Goal: Obtain resource: Download file/media

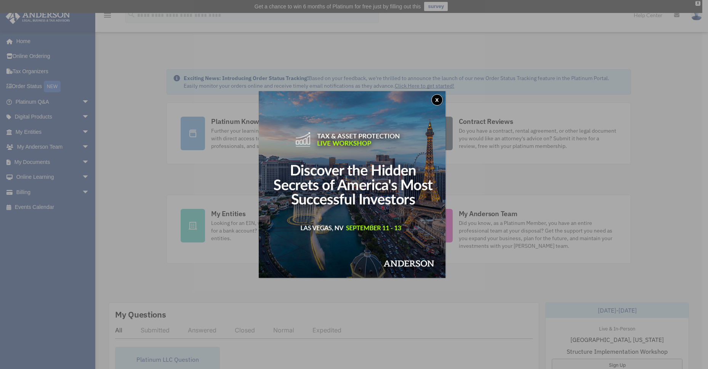
click at [442, 102] on button "x" at bounding box center [437, 99] width 11 height 11
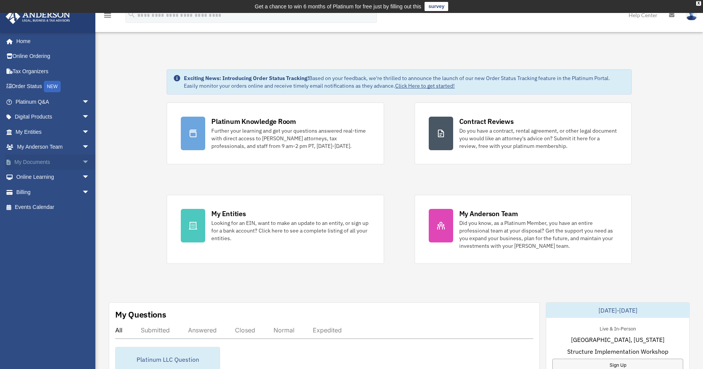
click at [82, 162] on span "arrow_drop_down" at bounding box center [89, 162] width 15 height 16
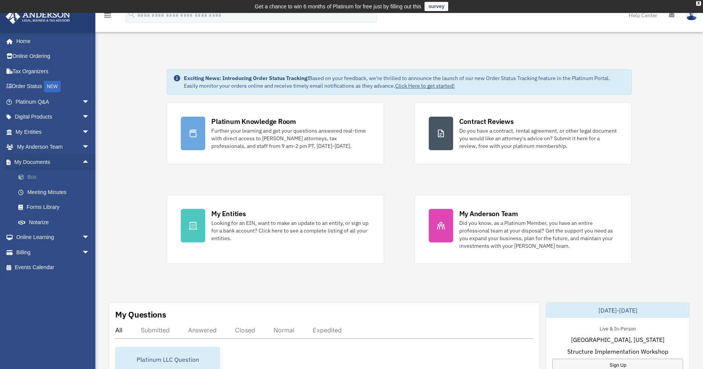
click at [35, 179] on link "Box" at bounding box center [56, 177] width 90 height 15
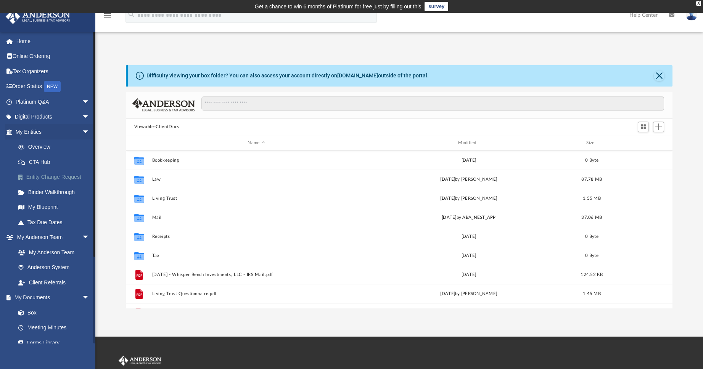
scroll to position [168, 541]
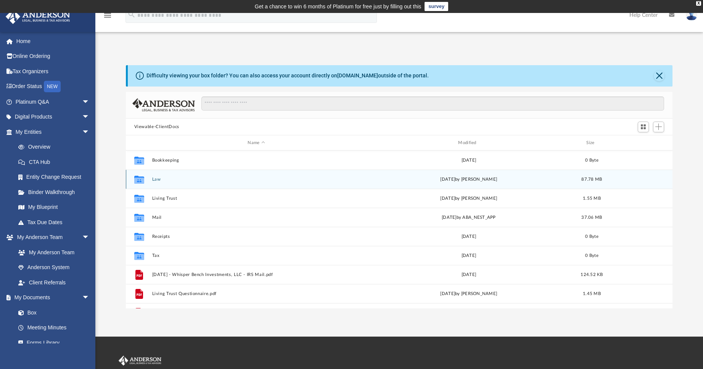
click at [156, 180] on button "Law" at bounding box center [256, 179] width 209 height 5
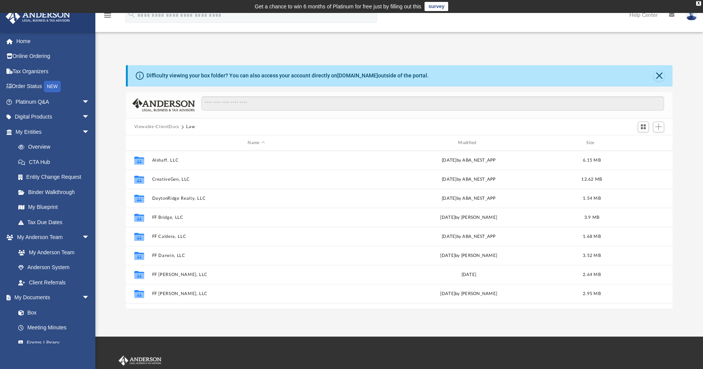
click at [161, 127] on button "Viewable-ClientDocs" at bounding box center [156, 127] width 45 height 7
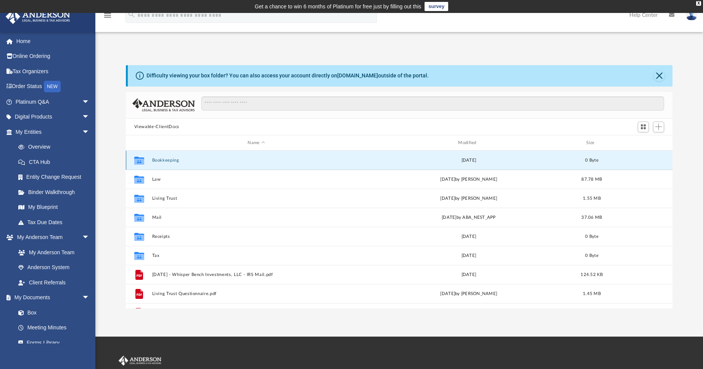
click at [164, 160] on button "Bookkeeping" at bounding box center [256, 160] width 209 height 5
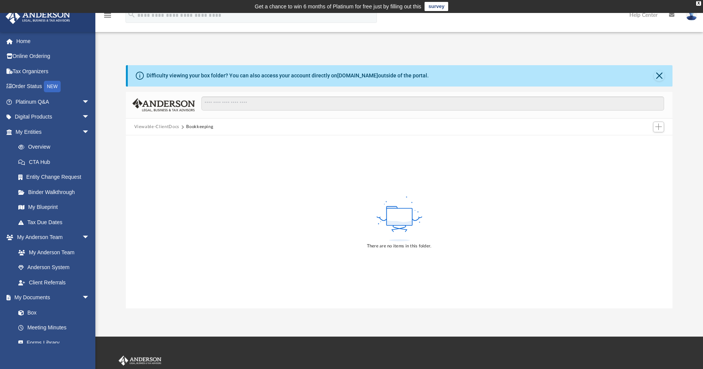
click at [153, 129] on button "Viewable-ClientDocs" at bounding box center [156, 127] width 45 height 7
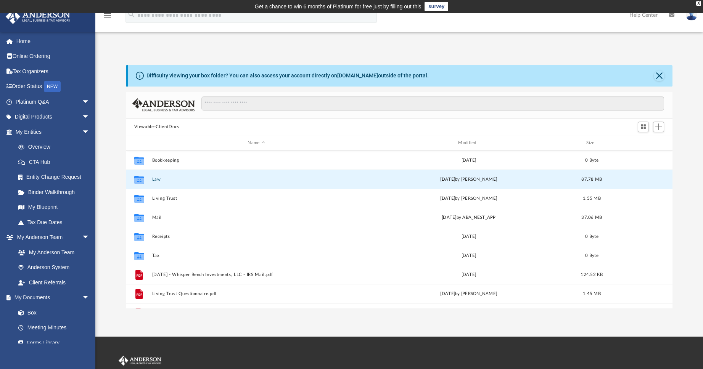
click at [154, 179] on button "Law" at bounding box center [256, 179] width 209 height 5
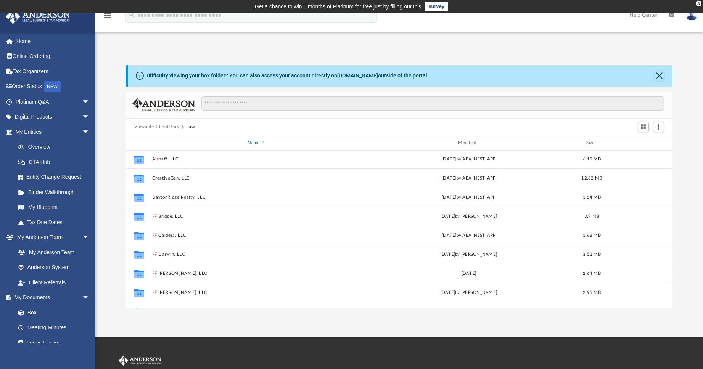
scroll to position [0, 0]
click at [164, 128] on button "Viewable-ClientDocs" at bounding box center [156, 127] width 45 height 7
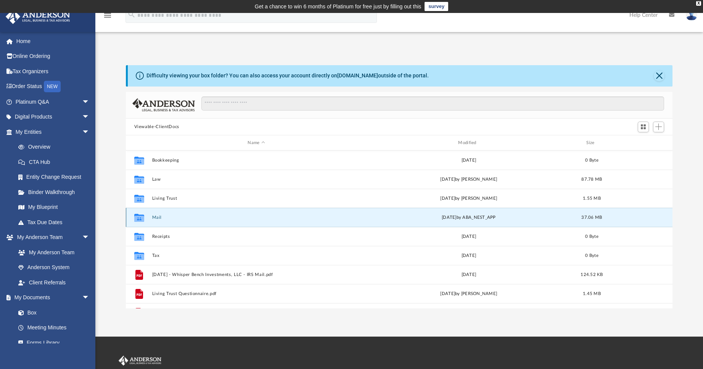
click at [161, 215] on button "Mail" at bounding box center [256, 217] width 209 height 5
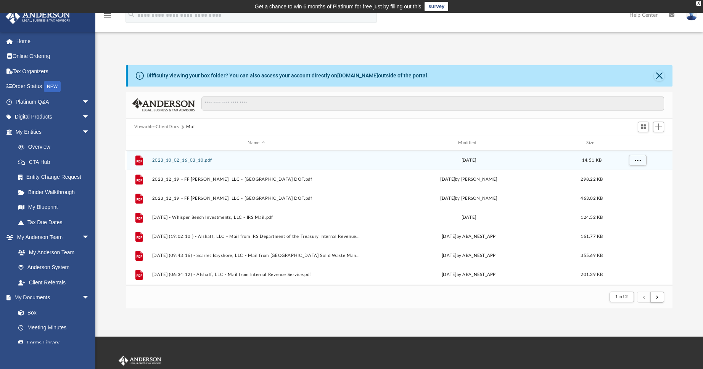
scroll to position [144, 541]
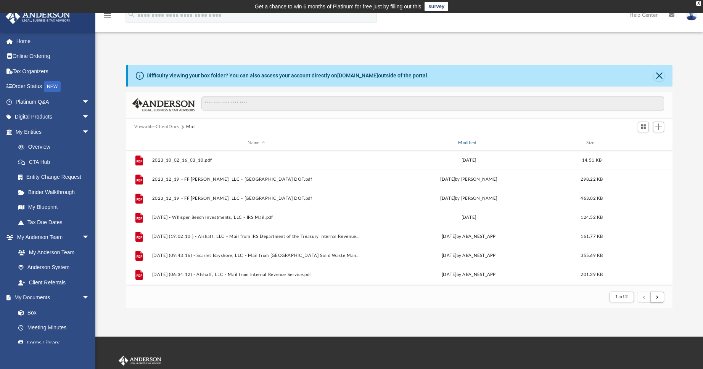
click at [469, 145] on div "Modified" at bounding box center [468, 143] width 209 height 7
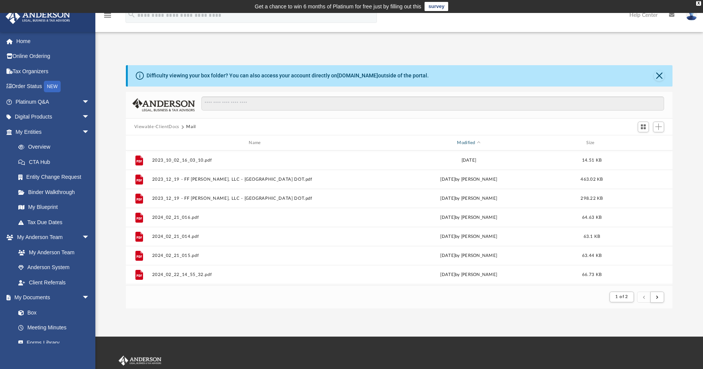
click at [469, 145] on div "Modified" at bounding box center [468, 143] width 209 height 7
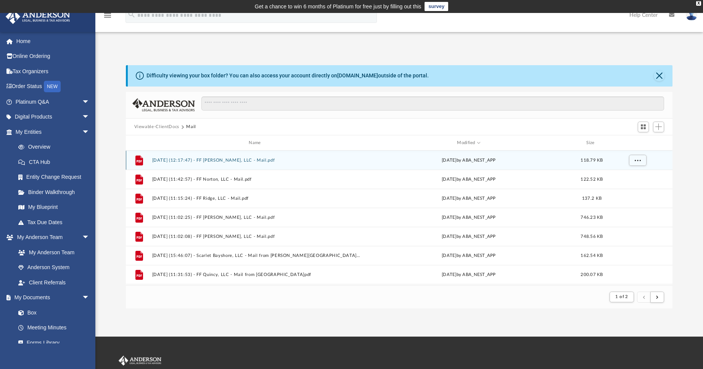
click at [181, 161] on button "2025.08.25 (12:17:47) - FF Ellis, LLC - Mail.pdf" at bounding box center [256, 160] width 209 height 5
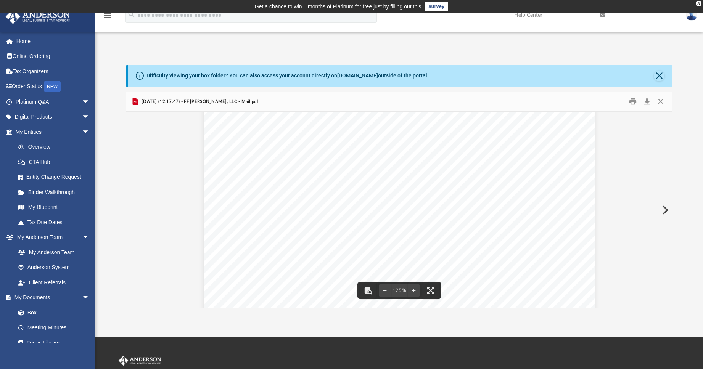
scroll to position [28, 0]
click at [667, 213] on button "Preview" at bounding box center [664, 209] width 17 height 21
click at [662, 213] on button "Preview" at bounding box center [664, 209] width 17 height 21
click at [663, 212] on button "Preview" at bounding box center [664, 209] width 17 height 21
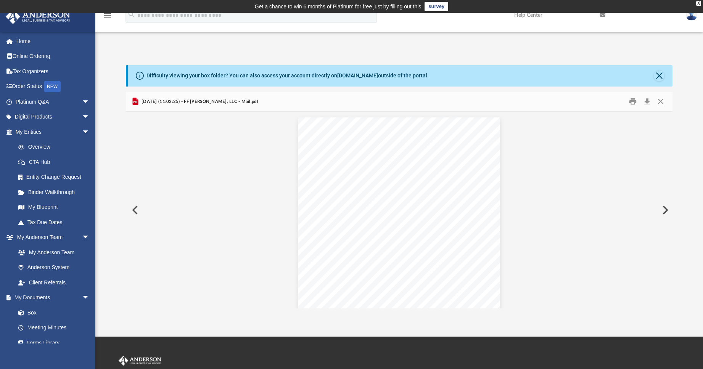
click at [663, 212] on button "Preview" at bounding box center [664, 209] width 17 height 21
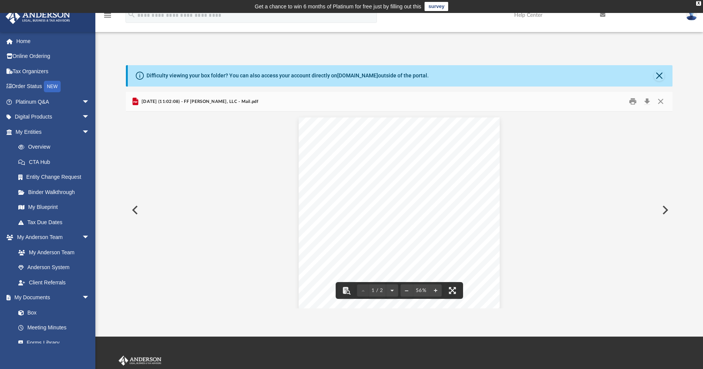
click at [666, 211] on button "Preview" at bounding box center [664, 209] width 17 height 21
click at [137, 212] on button "Preview" at bounding box center [134, 209] width 17 height 21
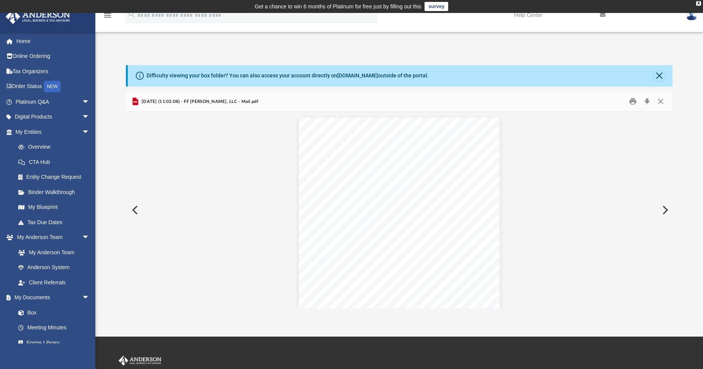
click at [137, 212] on button "Preview" at bounding box center [134, 209] width 17 height 21
